Goal: Information Seeking & Learning: Check status

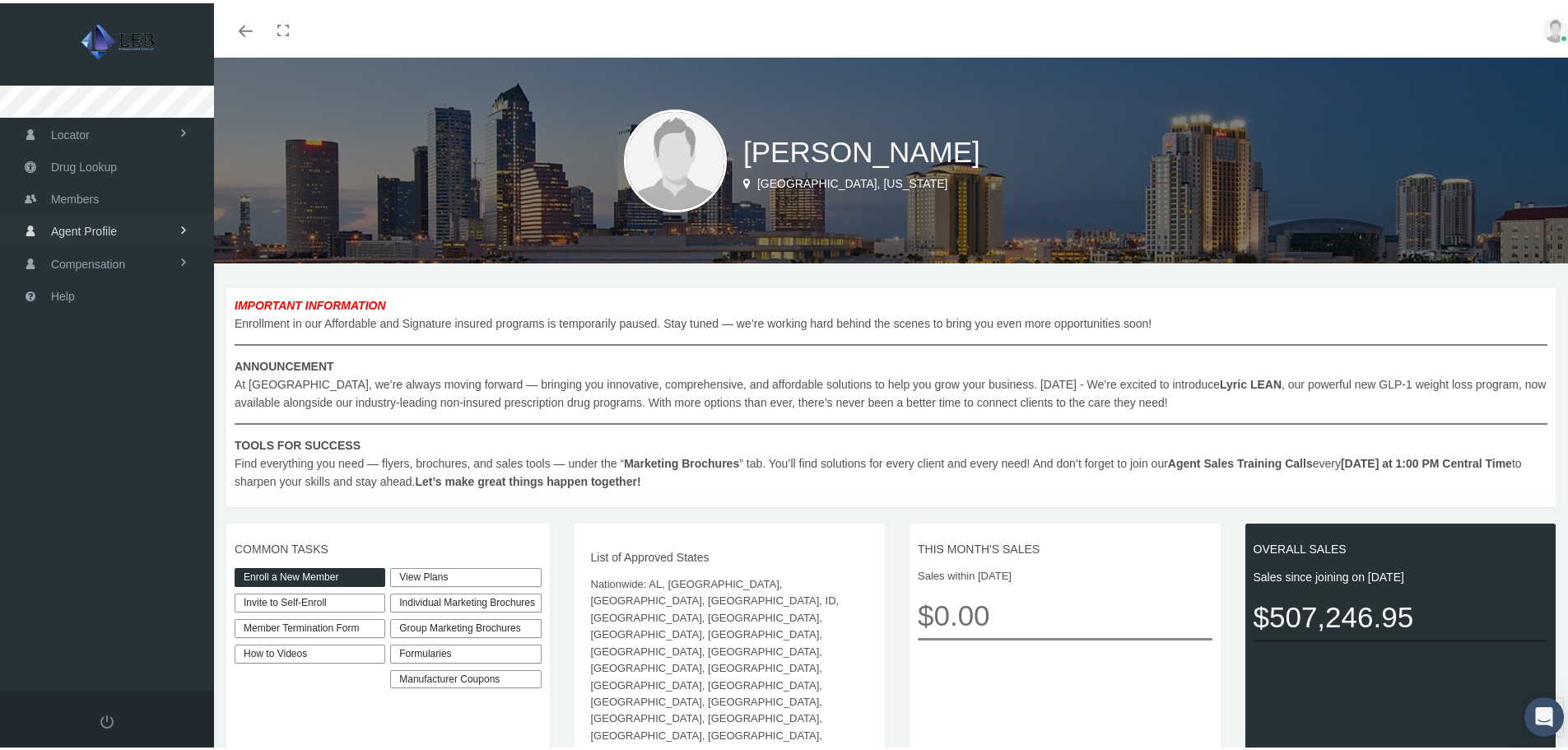
click at [125, 242] on link "Agent Profile" at bounding box center [107, 228] width 214 height 33
click at [119, 295] on span "Compensation" at bounding box center [88, 298] width 74 height 32
click at [149, 295] on span "Compensation Summary" at bounding box center [111, 295] width 127 height 28
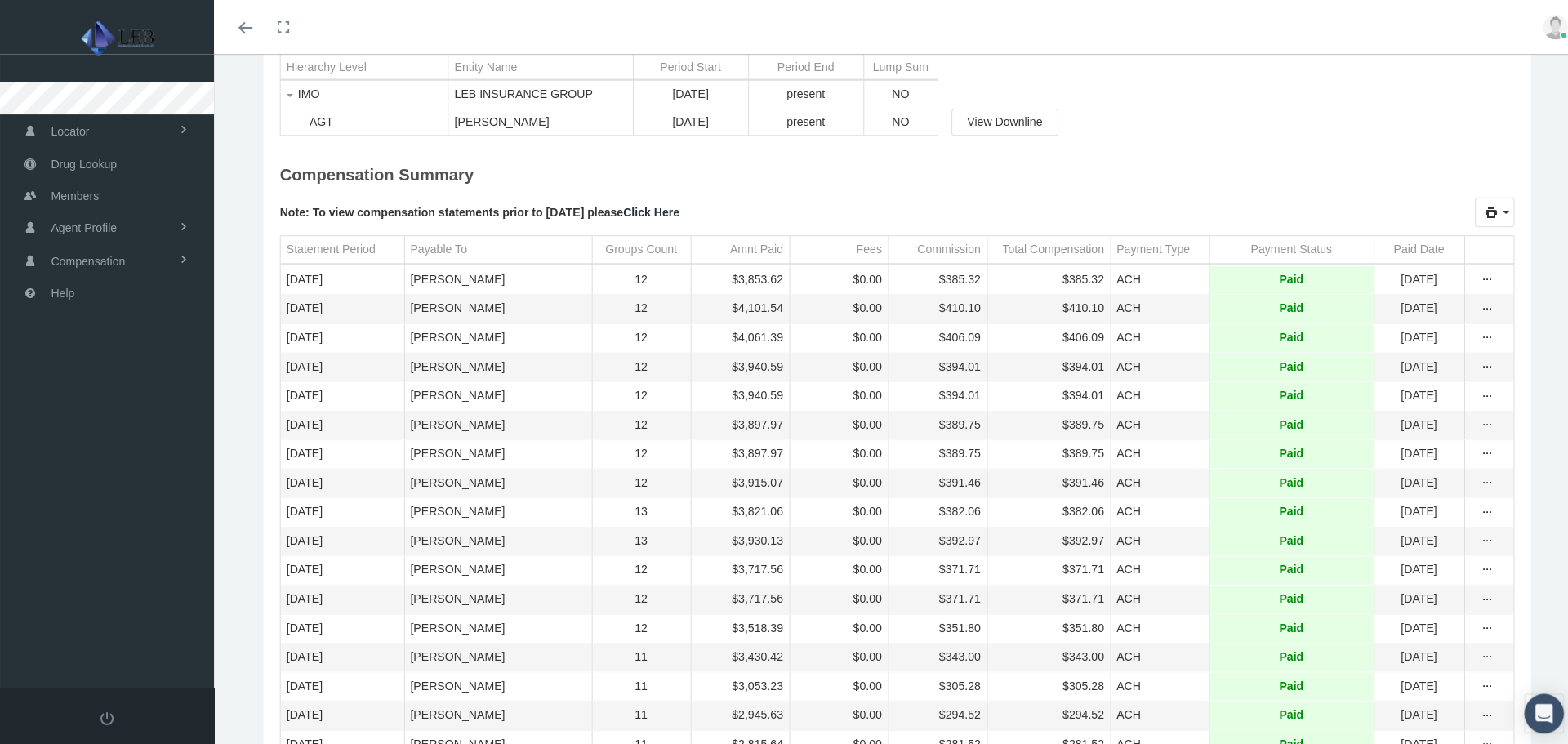
scroll to position [245, 0]
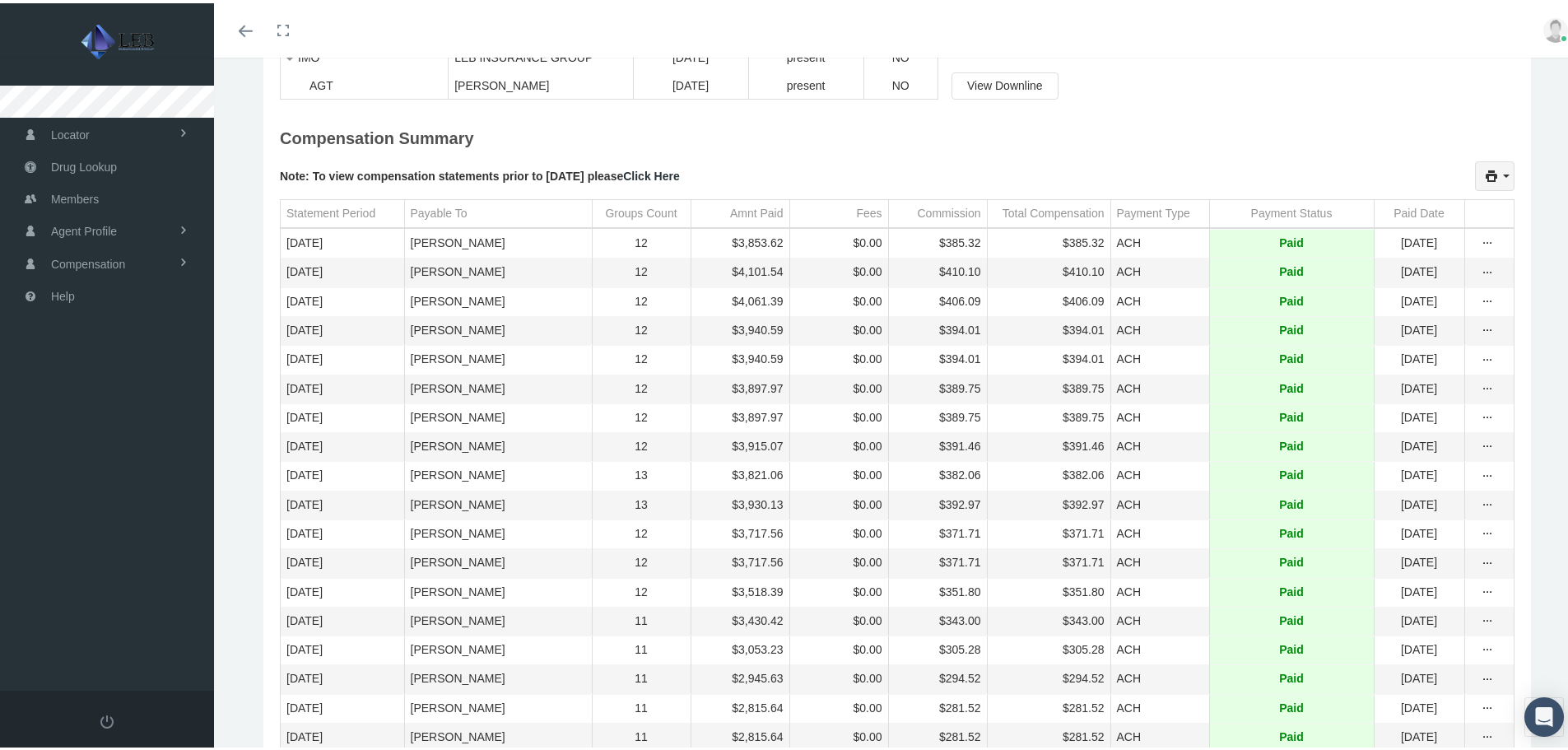
click at [1477, 167] on div "print" at bounding box center [1494, 173] width 38 height 28
click at [1363, 137] on div "Compensation Summary" at bounding box center [897, 141] width 1235 height 35
click at [1484, 246] on div "more" at bounding box center [1488, 240] width 25 height 15
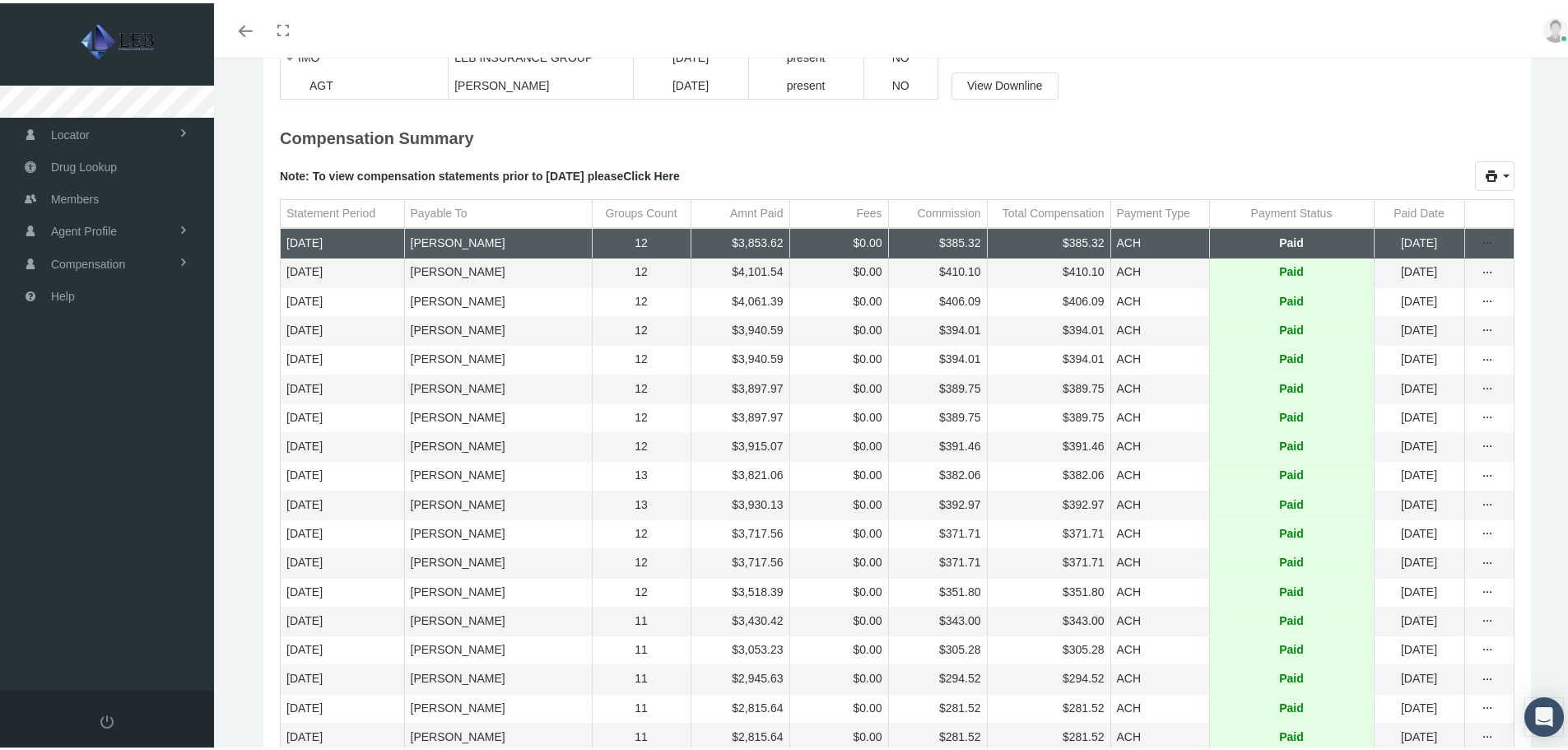
click at [1129, 251] on td "ACH" at bounding box center [1159, 241] width 98 height 29
click at [1481, 242] on icon "more" at bounding box center [1488, 240] width 15 height 15
click at [1454, 295] on div "Statement By Member" at bounding box center [1407, 296] width 162 height 27
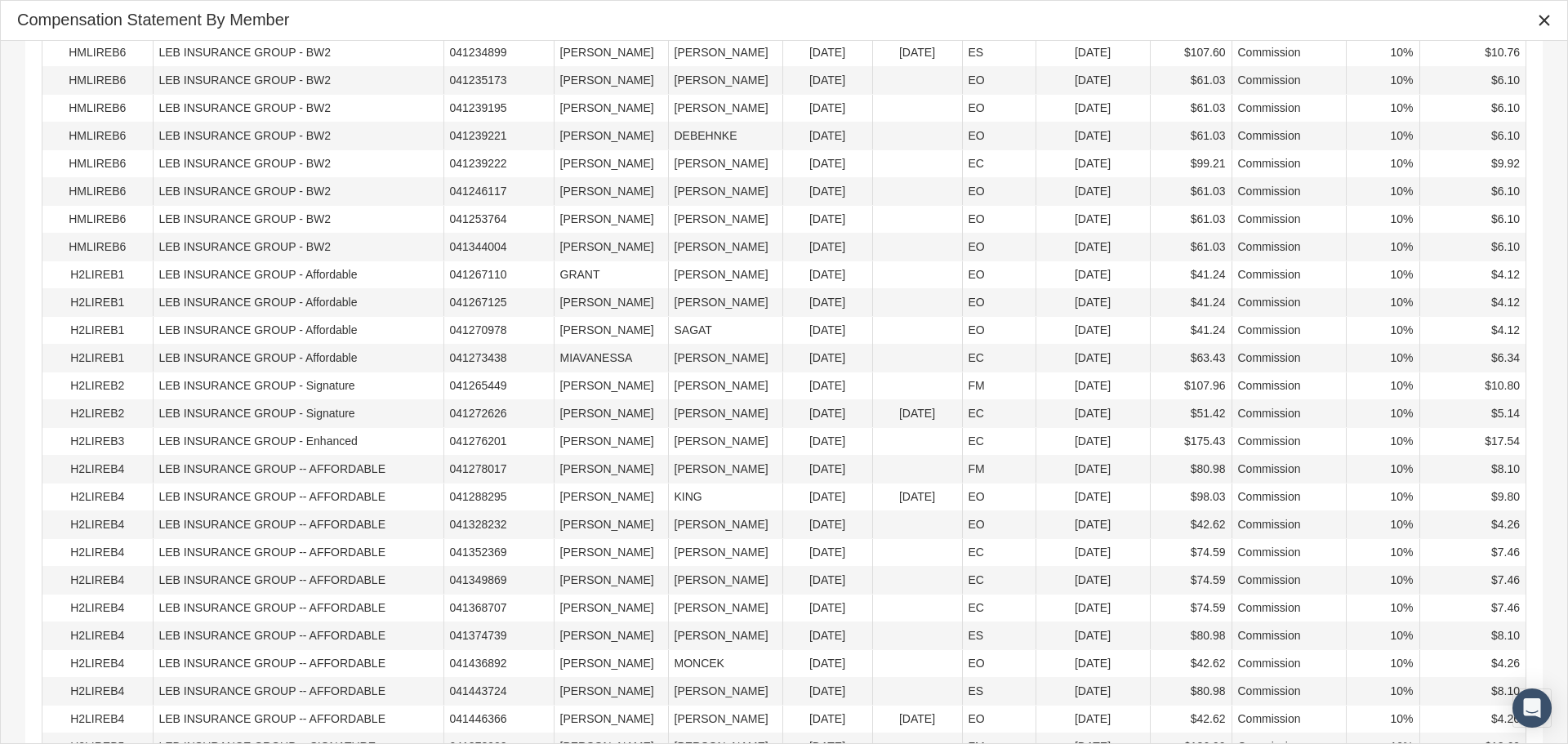
scroll to position [923, 0]
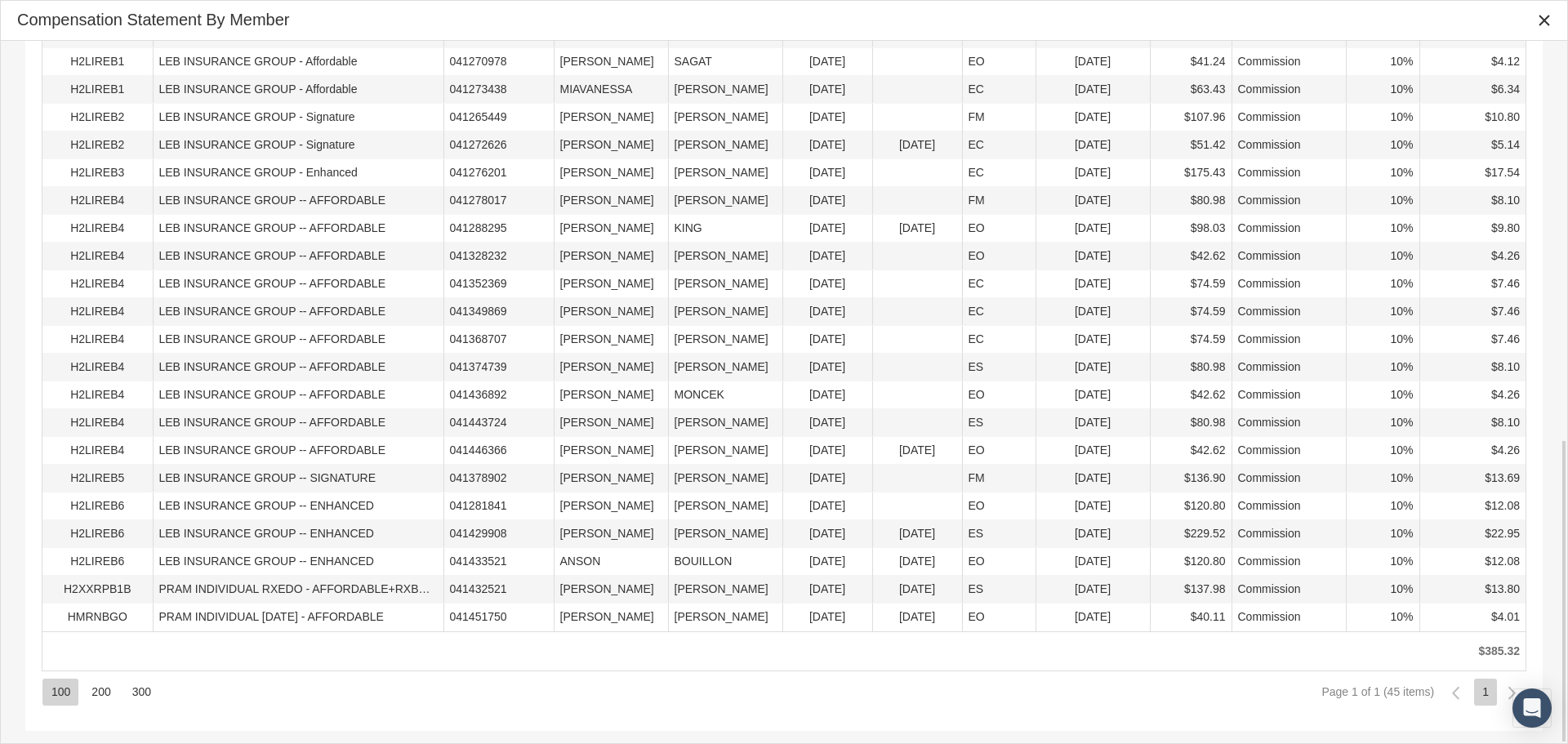
click at [110, 700] on div "200" at bounding box center [100, 692] width 36 height 27
click at [143, 694] on div "300" at bounding box center [140, 692] width 36 height 27
click at [51, 691] on div "100" at bounding box center [60, 692] width 36 height 27
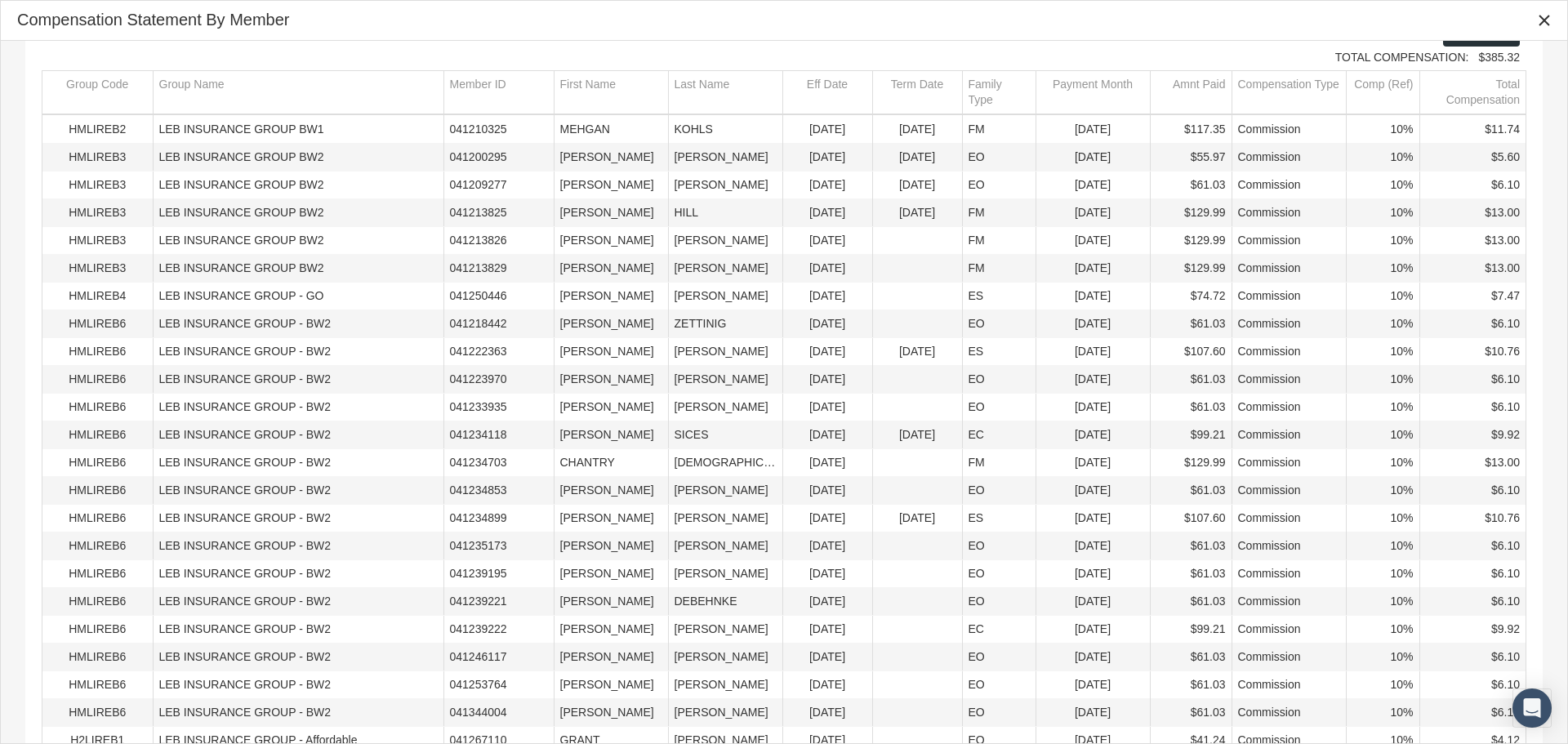
scroll to position [0, 0]
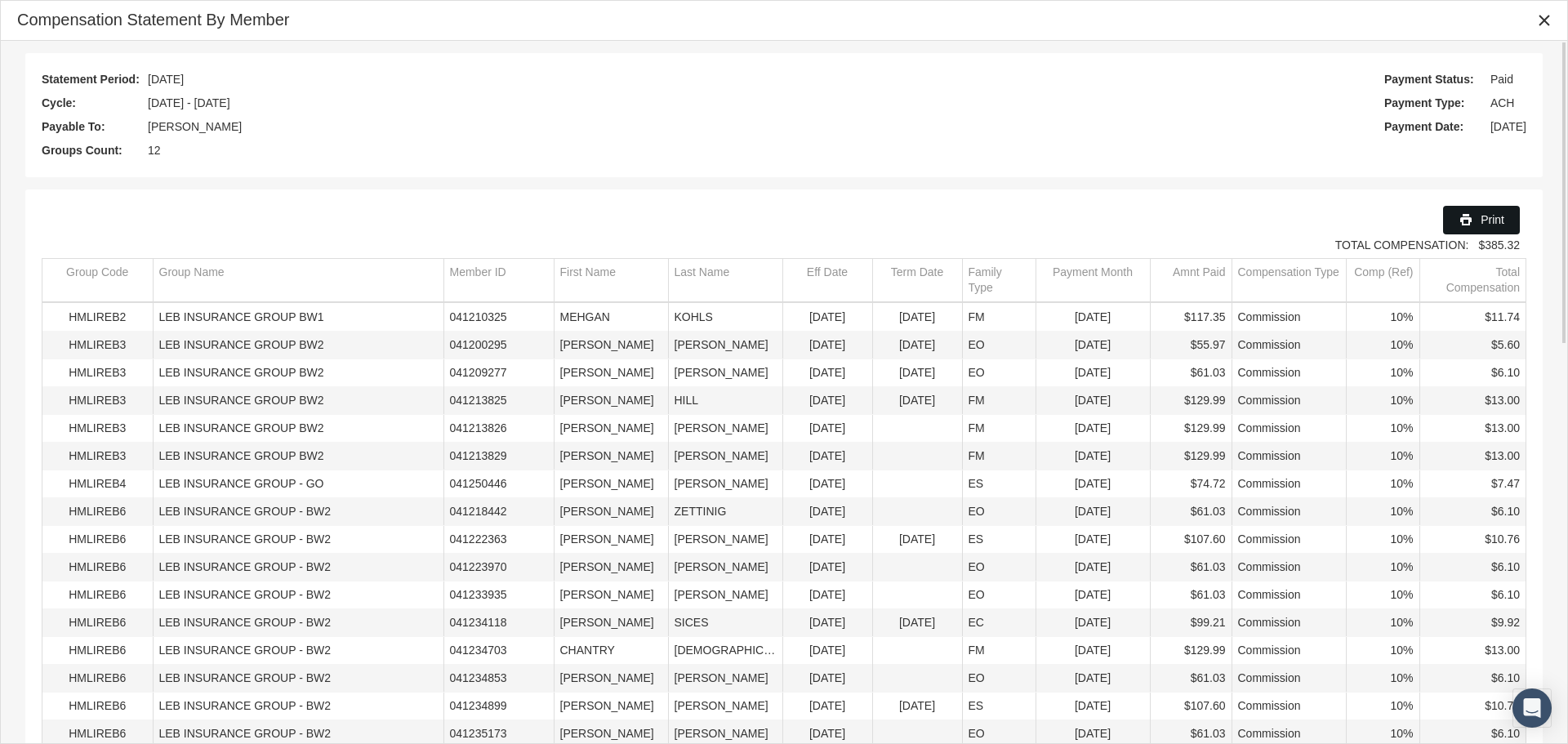
click at [1483, 215] on span "Print" at bounding box center [1492, 219] width 24 height 13
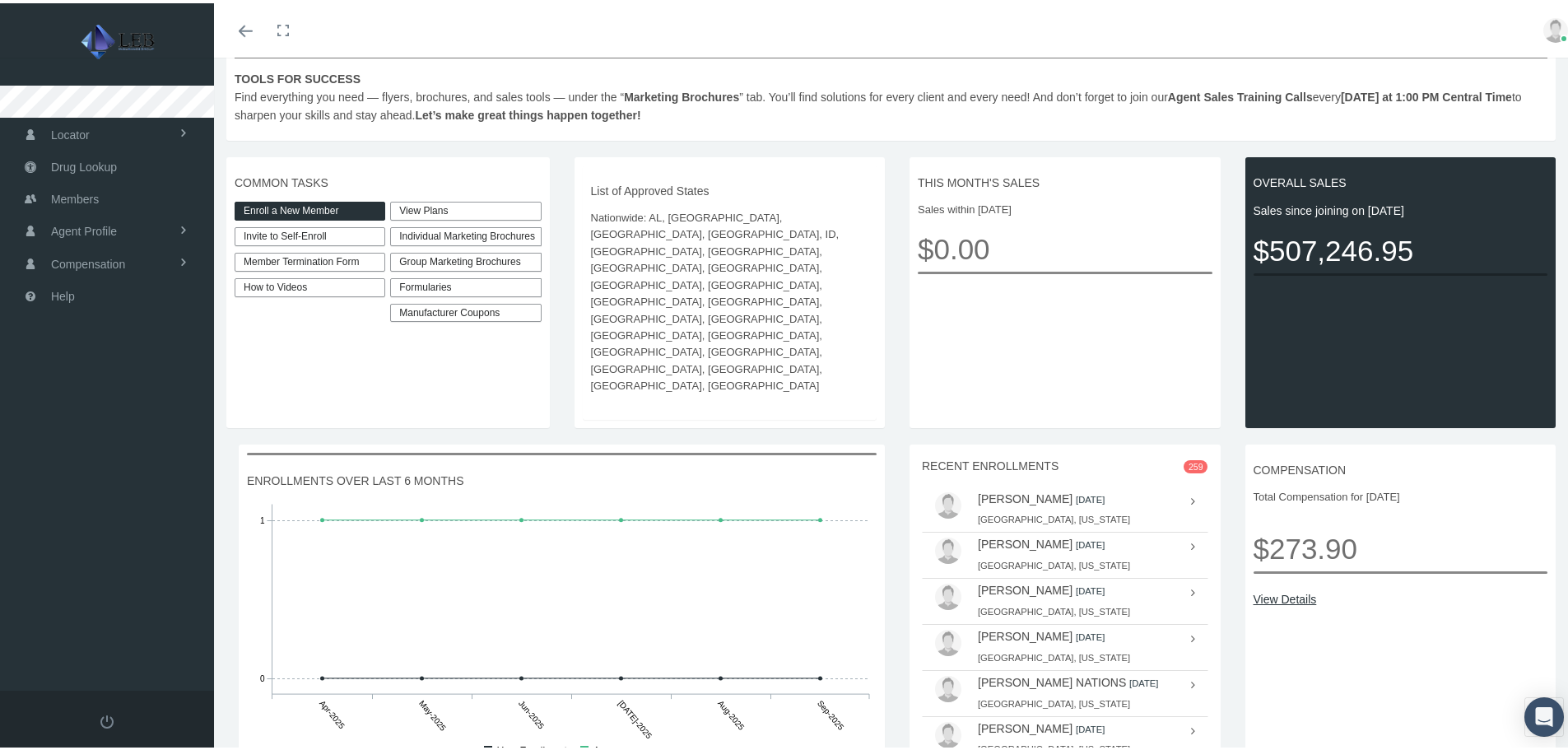
scroll to position [373, 0]
